Goal: Communication & Community: Answer question/provide support

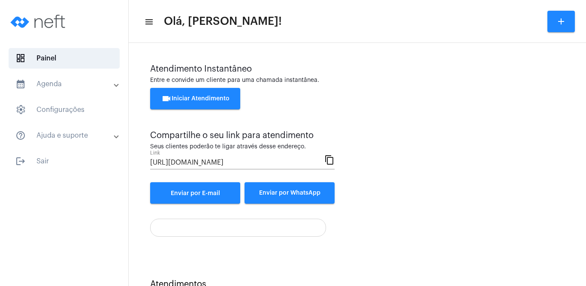
scroll to position [34, 0]
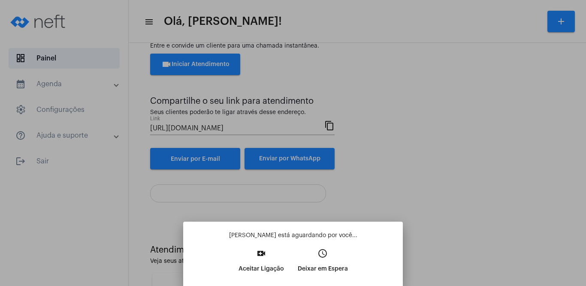
click at [586, 247] on div at bounding box center [293, 143] width 586 height 286
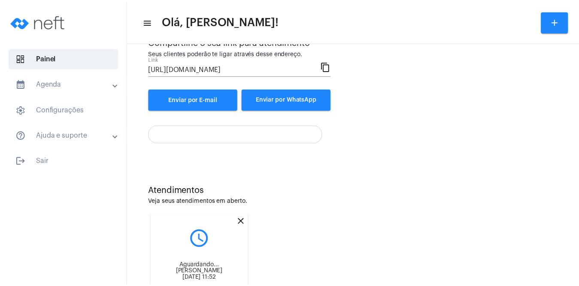
scroll to position [145, 0]
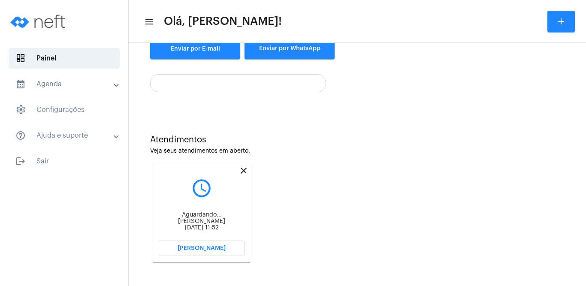
click at [229, 246] on button "[PERSON_NAME]" at bounding box center [202, 248] width 86 height 15
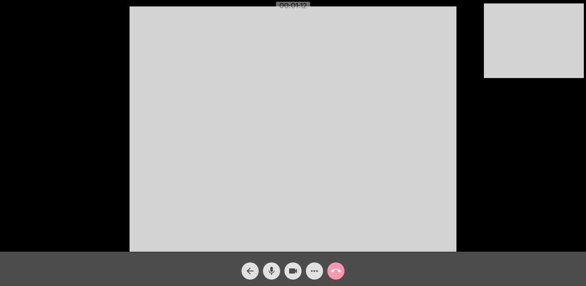
click at [366, 101] on video at bounding box center [293, 129] width 327 height 246
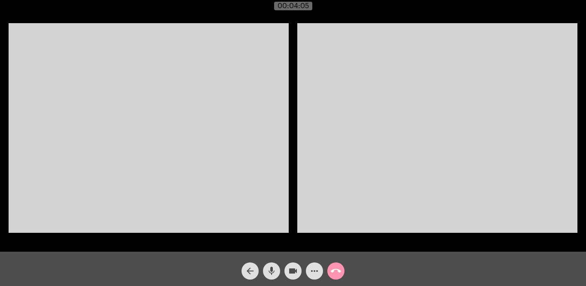
click at [295, 273] on mat-icon "videocam" at bounding box center [293, 271] width 10 height 10
click at [291, 272] on mat-icon "videocam_off" at bounding box center [293, 271] width 10 height 10
click at [293, 269] on mat-icon "videocam" at bounding box center [293, 271] width 10 height 10
click at [293, 269] on mat-icon "videocam_off" at bounding box center [293, 271] width 10 height 10
click at [293, 275] on mat-icon "videocam" at bounding box center [293, 271] width 10 height 10
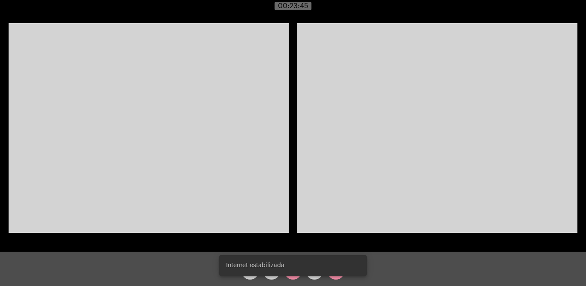
click at [293, 275] on snack-bar-container "Internet estabilizada" at bounding box center [293, 265] width 148 height 21
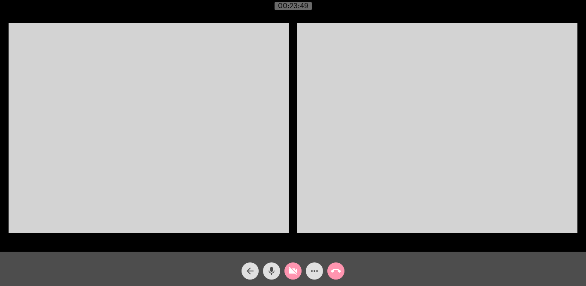
click at [293, 270] on mat-icon "videocam_off" at bounding box center [293, 271] width 10 height 10
click at [293, 270] on mat-icon "videocam" at bounding box center [293, 271] width 10 height 10
click at [293, 270] on mat-icon "videocam_off" at bounding box center [293, 271] width 10 height 10
click at [334, 275] on mat-icon "call_end" at bounding box center [336, 271] width 10 height 10
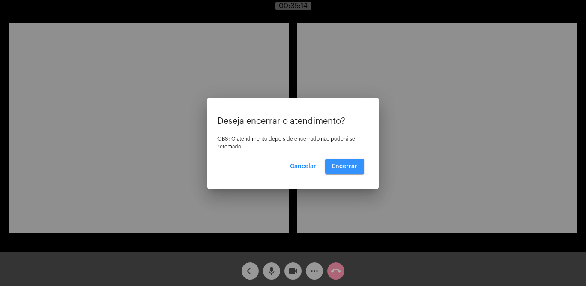
click at [343, 168] on span "Encerrar" at bounding box center [344, 167] width 25 height 6
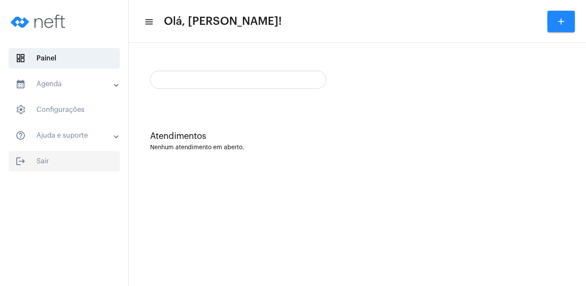
click at [45, 161] on span "logout Sair" at bounding box center [64, 161] width 111 height 21
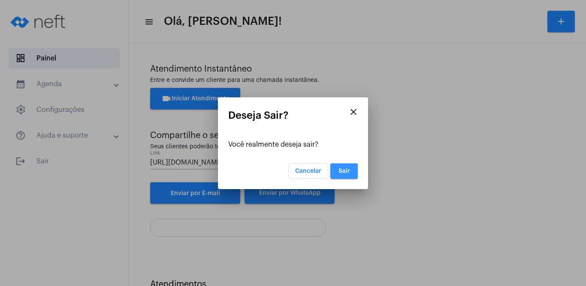
click at [346, 168] on span "Sair" at bounding box center [345, 171] width 12 height 6
